Goal: Transaction & Acquisition: Download file/media

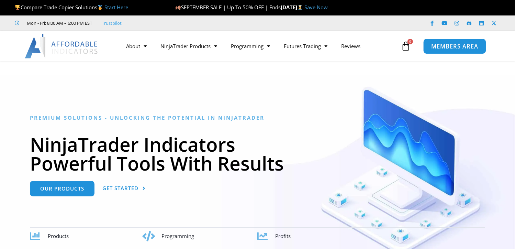
click at [460, 44] on span "MEMBERS AREA" at bounding box center [454, 46] width 47 height 6
click at [444, 43] on span "MEMBERS AREA" at bounding box center [454, 46] width 47 height 6
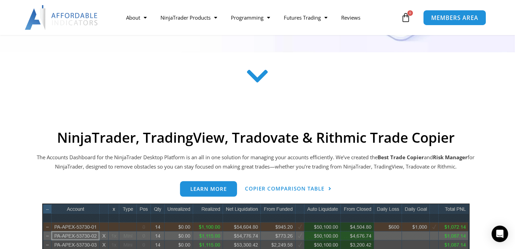
scroll to position [344, 0]
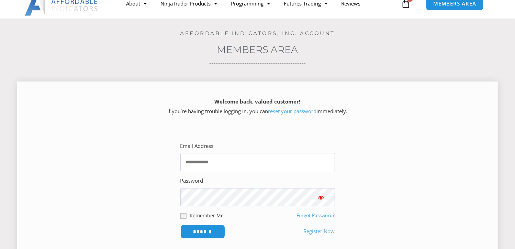
scroll to position [103, 0]
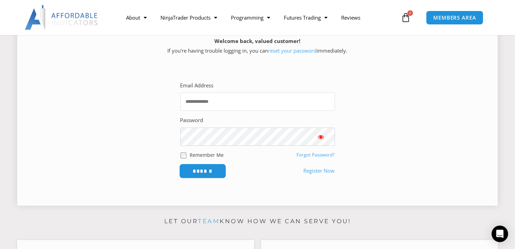
type input "**********"
click at [214, 167] on input "******" at bounding box center [202, 171] width 47 height 15
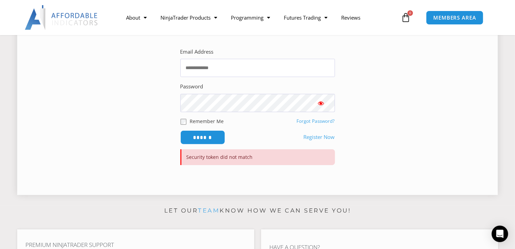
scroll to position [137, 0]
type input "**********"
click at [310, 103] on button "Show password" at bounding box center [321, 102] width 27 height 18
click at [222, 133] on input "******" at bounding box center [202, 136] width 47 height 15
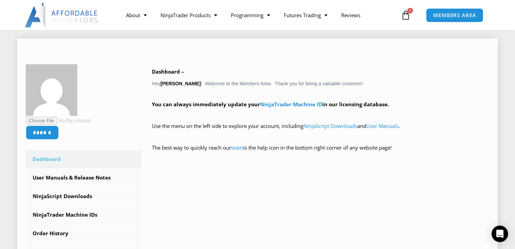
scroll to position [103, 0]
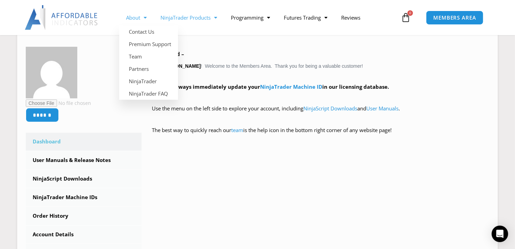
click at [171, 18] on link "NinjaTrader Products" at bounding box center [189, 18] width 70 height 16
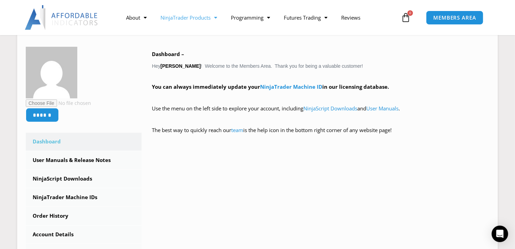
click at [175, 17] on link "NinjaTrader Products" at bounding box center [189, 18] width 70 height 16
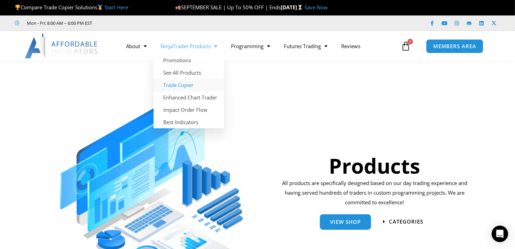
click at [183, 83] on link "Trade Copier" at bounding box center [189, 85] width 70 height 12
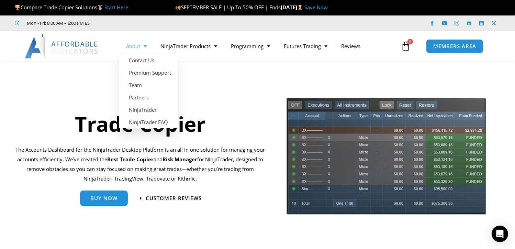
click at [135, 47] on link "About" at bounding box center [136, 46] width 34 height 16
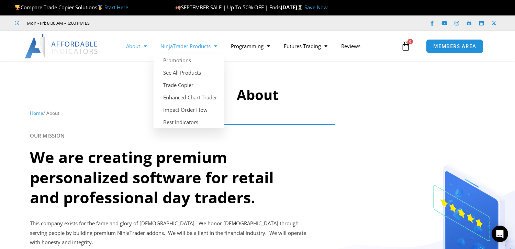
click at [169, 45] on link "NinjaTrader Products" at bounding box center [189, 46] width 70 height 16
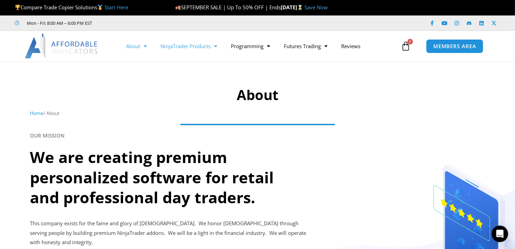
click at [169, 45] on link "NinjaTrader Products" at bounding box center [189, 46] width 70 height 16
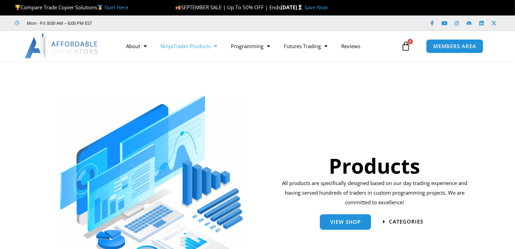
click at [169, 45] on link "NinjaTrader Products" at bounding box center [189, 46] width 70 height 16
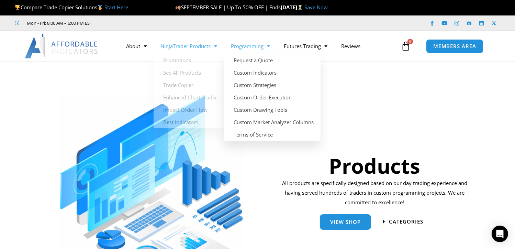
click at [255, 46] on link "Programming" at bounding box center [250, 46] width 53 height 16
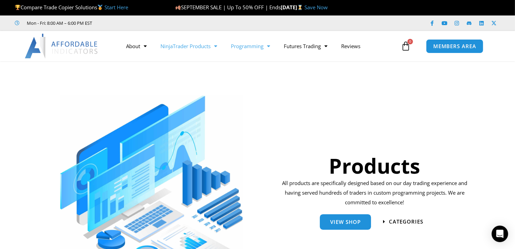
click at [255, 46] on link "Programming" at bounding box center [250, 46] width 53 height 16
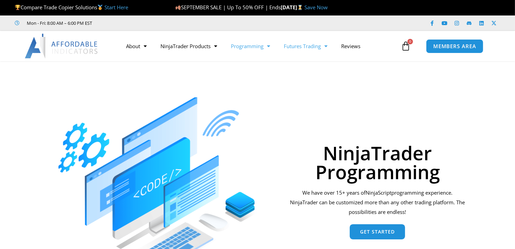
click at [302, 46] on link "Futures Trading" at bounding box center [305, 46] width 57 height 16
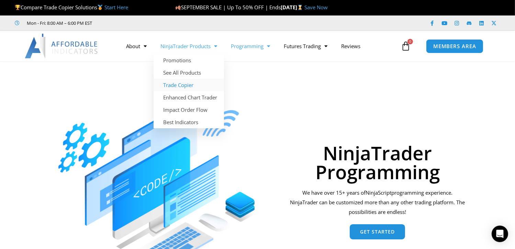
click at [179, 85] on link "Trade Copier" at bounding box center [189, 85] width 70 height 12
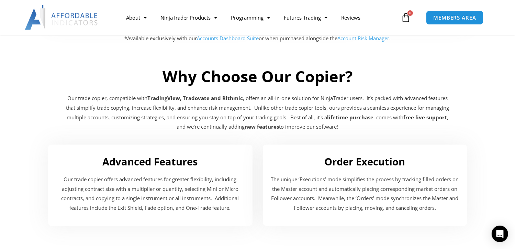
scroll to position [1168, 0]
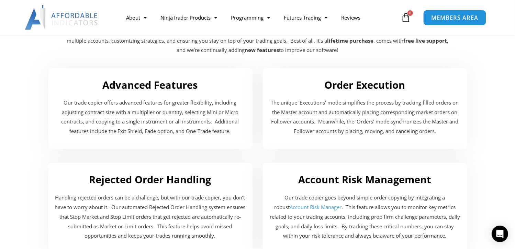
click at [430, 19] on link "MEMBERS AREA" at bounding box center [454, 17] width 63 height 15
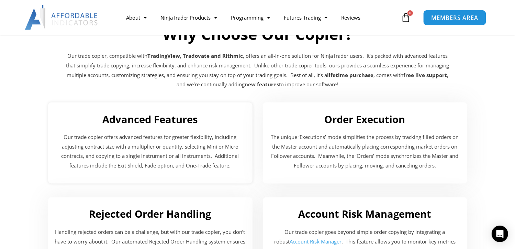
scroll to position [1065, 0]
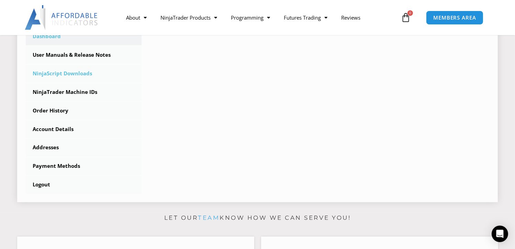
scroll to position [206, 0]
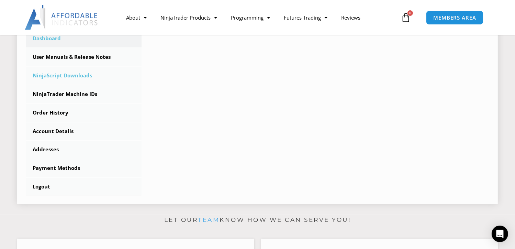
click at [64, 70] on link "NinjaScript Downloads" at bounding box center [84, 76] width 116 height 18
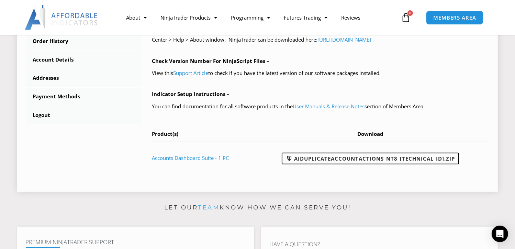
scroll to position [275, 0]
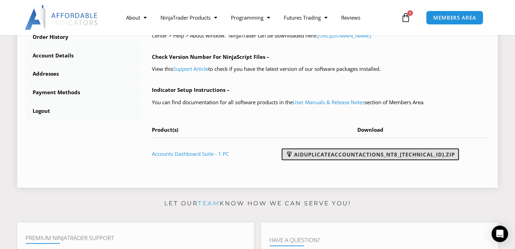
click at [366, 157] on link "AIDuplicateAccountActions_NT8_[TECHNICAL_ID].zip" at bounding box center [370, 154] width 177 height 12
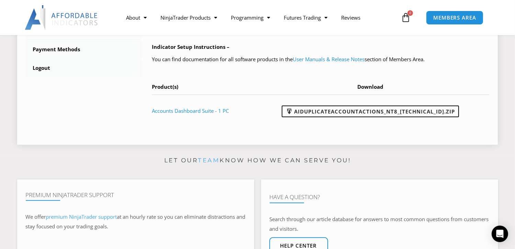
scroll to position [241, 0]
